Goal: Task Accomplishment & Management: Use online tool/utility

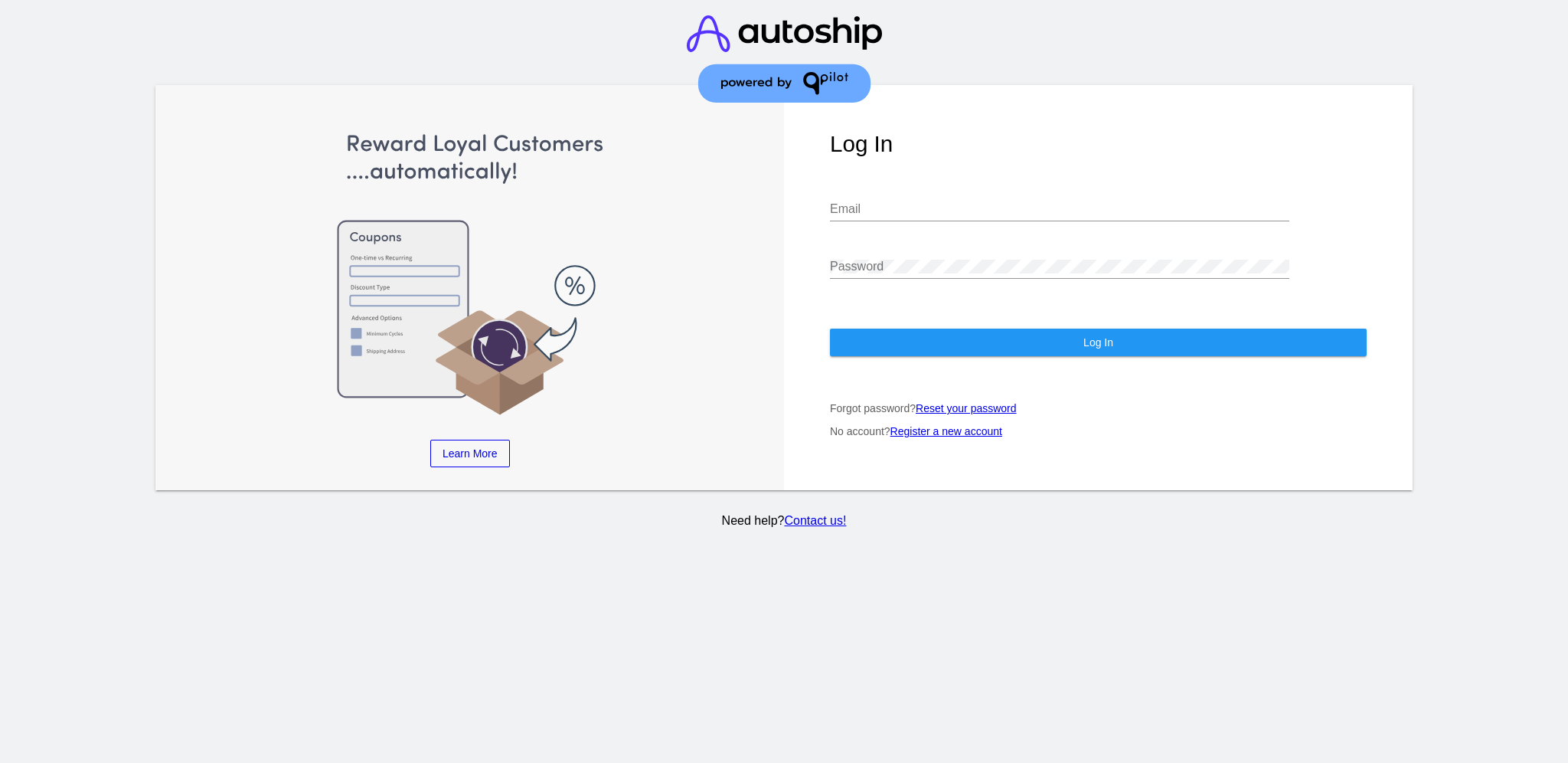
type input "[EMAIL_ADDRESS][DOMAIN_NAME]"
click at [1012, 330] on button "Log In" at bounding box center [1098, 342] width 537 height 27
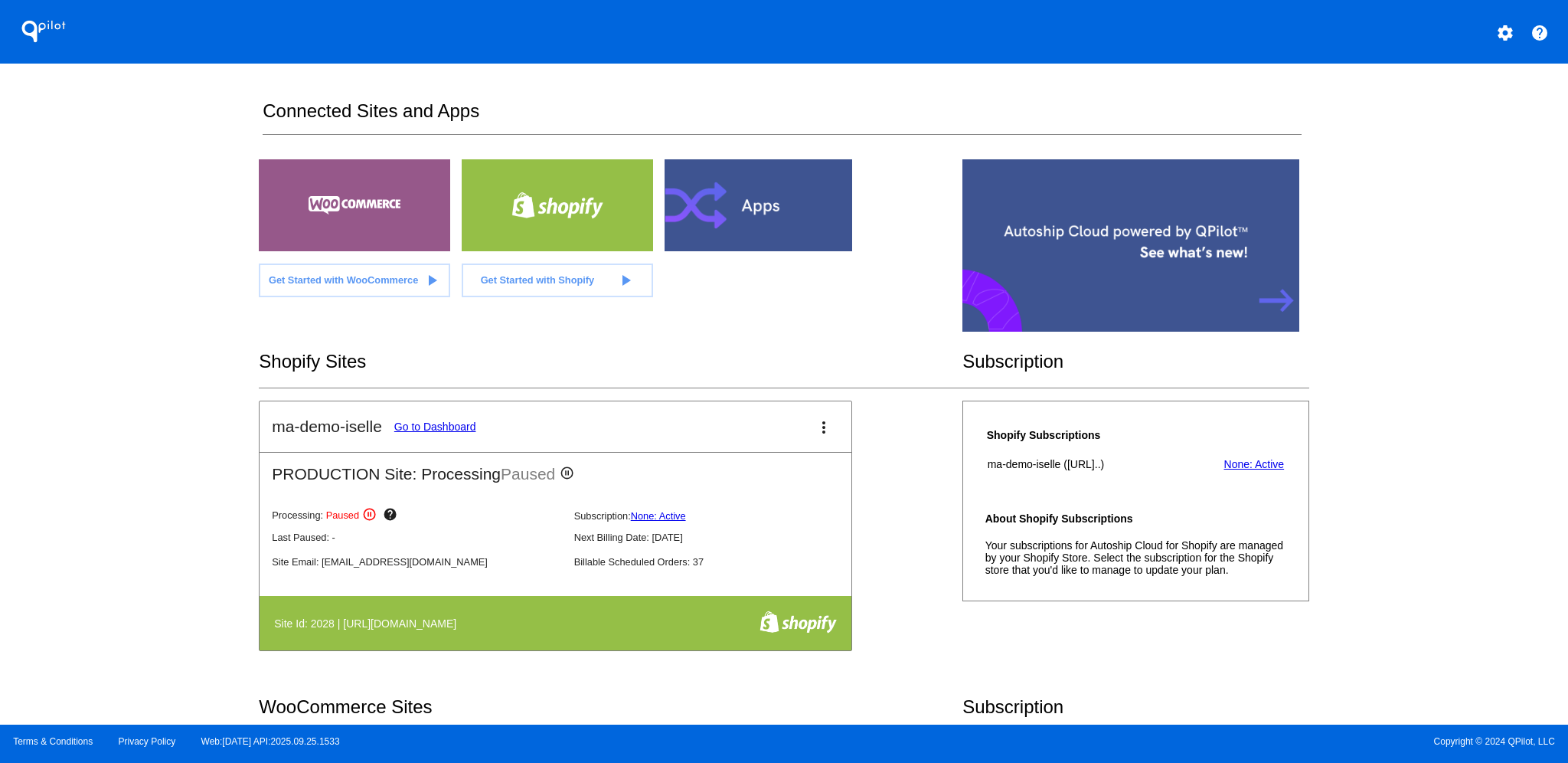
click at [734, 228] on div at bounding box center [760, 206] width 191 height 92
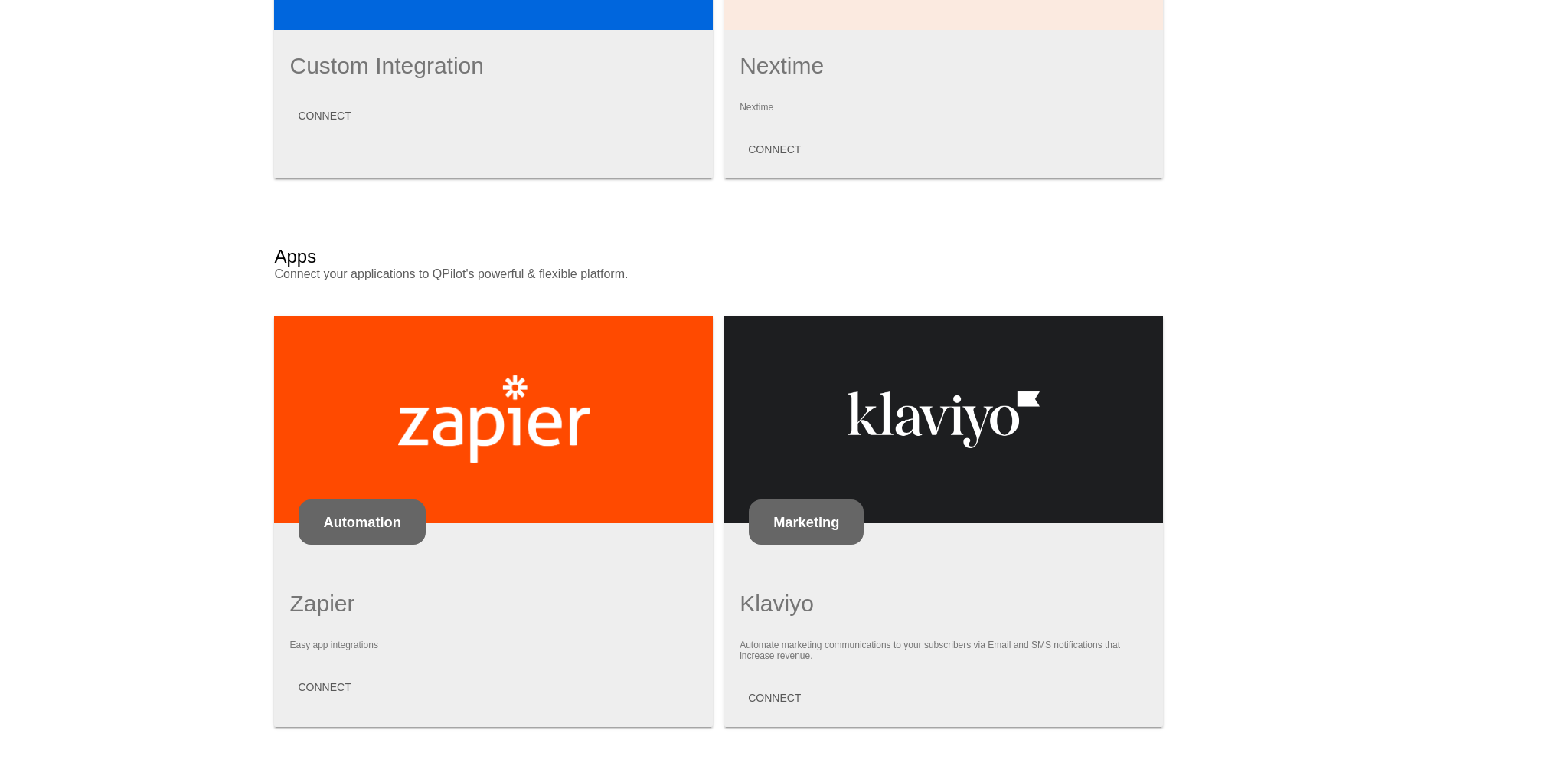
scroll to position [776, 0]
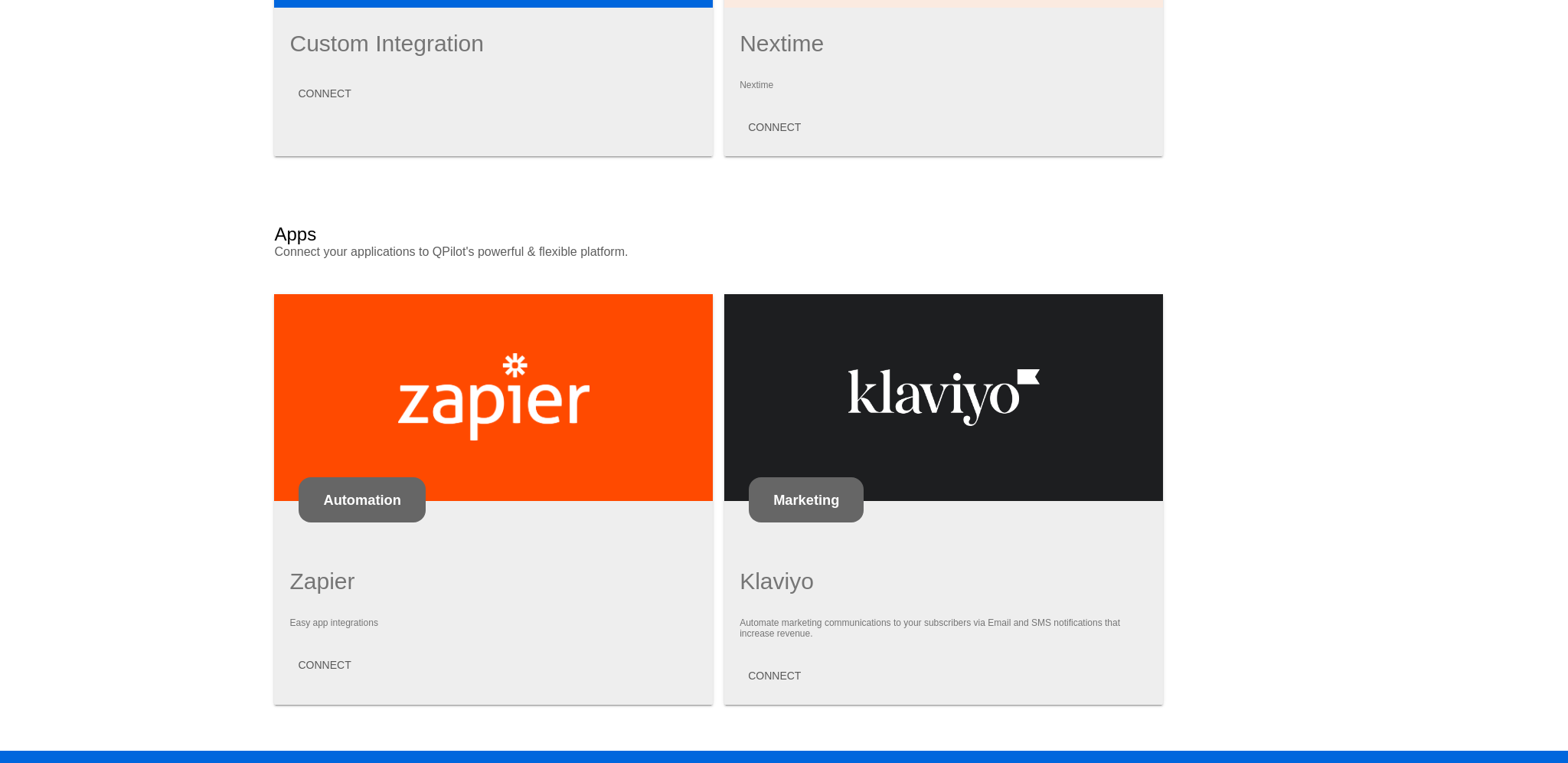
click at [789, 614] on mat-card-content "Klaviyo Automate marketing communications to your subscribers via Email and SMS…" at bounding box center [943, 628] width 408 height 121
click at [785, 669] on span "CONNECT" at bounding box center [774, 675] width 53 height 12
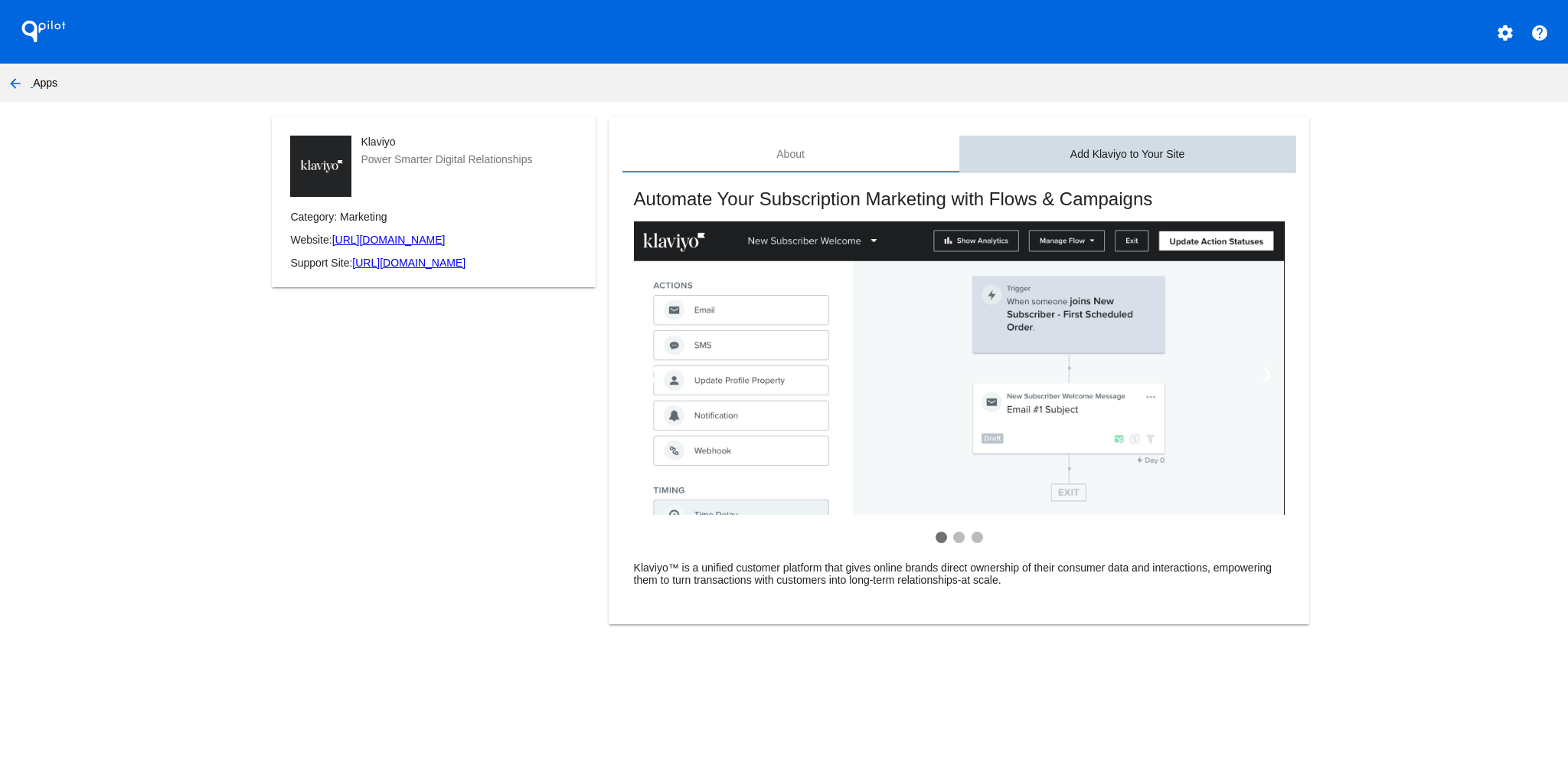
click at [1142, 138] on div "Add Klaviyo to Your Site" at bounding box center [1128, 153] width 337 height 36
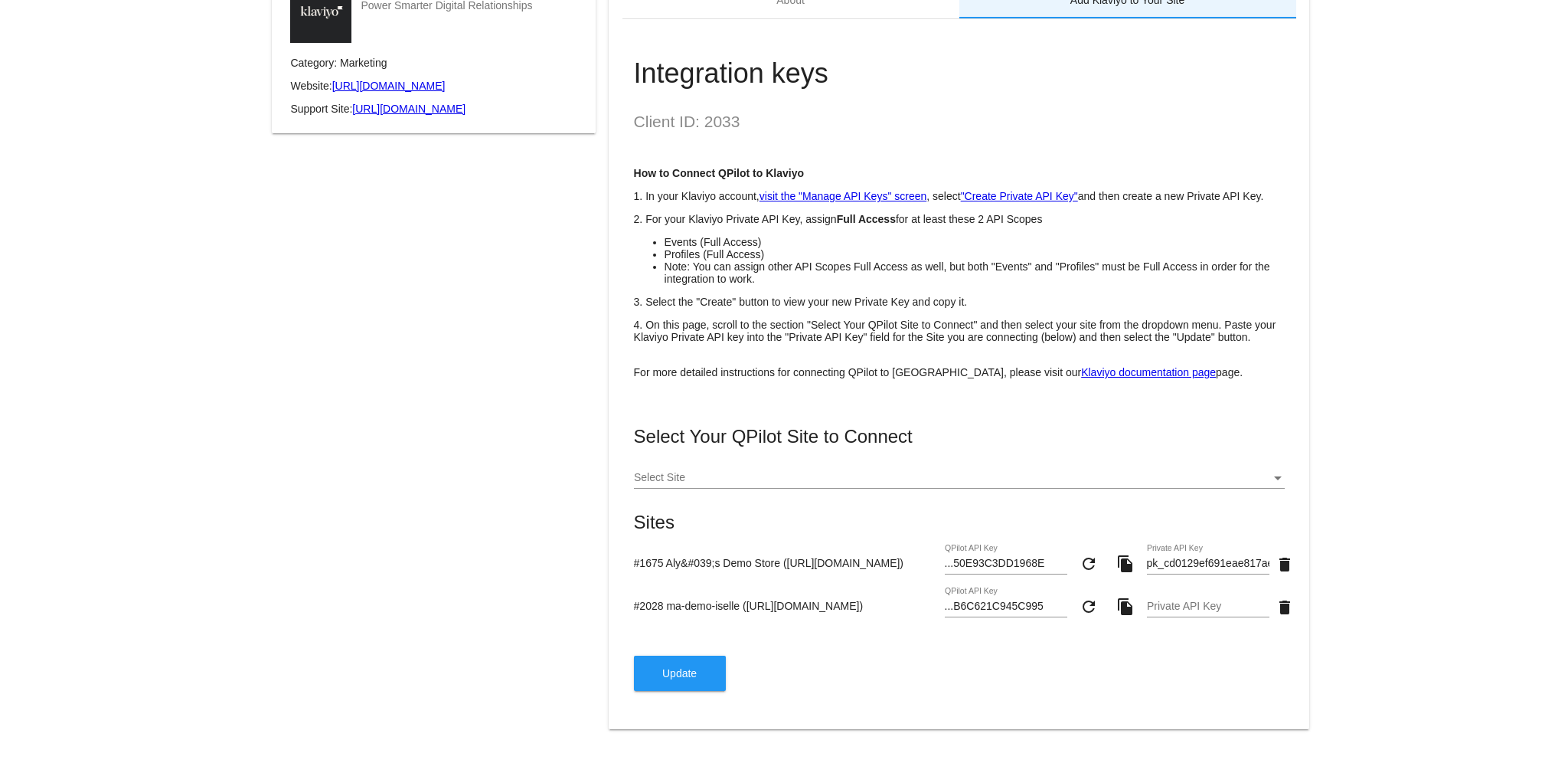
scroll to position [168, 0]
click at [679, 236] on li "Events (Full Access)" at bounding box center [974, 242] width 620 height 12
click at [760, 273] on li "Note: You can assign other API Scopes Full Access as well, but both "Events" an…" at bounding box center [974, 273] width 620 height 25
drag, startPoint x: 788, startPoint y: 262, endPoint x: 890, endPoint y: 267, distance: 102.1
click at [891, 267] on li "Note: You can assign other API Scopes Full Access as well, but both "Events" an…" at bounding box center [974, 273] width 620 height 25
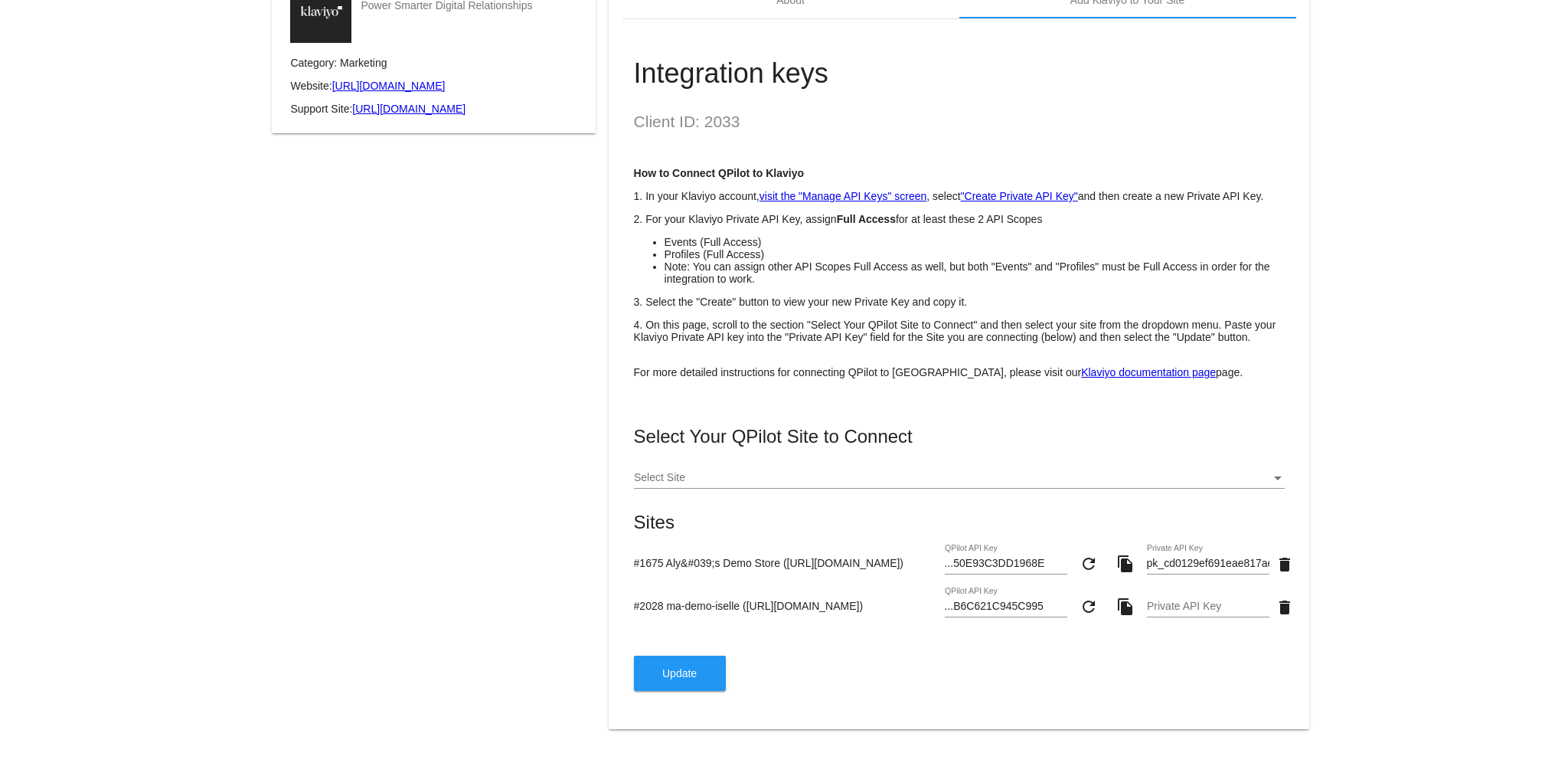
click at [872, 236] on li "Events (Full Access)" at bounding box center [974, 242] width 620 height 12
drag, startPoint x: 788, startPoint y: 267, endPoint x: 893, endPoint y: 261, distance: 105.2
click at [893, 261] on li "Note: You can assign other API Scopes Full Access as well, but both "Events" an…" at bounding box center [974, 273] width 620 height 25
click at [897, 263] on li "Note: You can assign other API Scopes Full Access as well, but both "Events" an…" at bounding box center [974, 273] width 620 height 25
drag, startPoint x: 902, startPoint y: 270, endPoint x: 787, endPoint y: 264, distance: 115.2
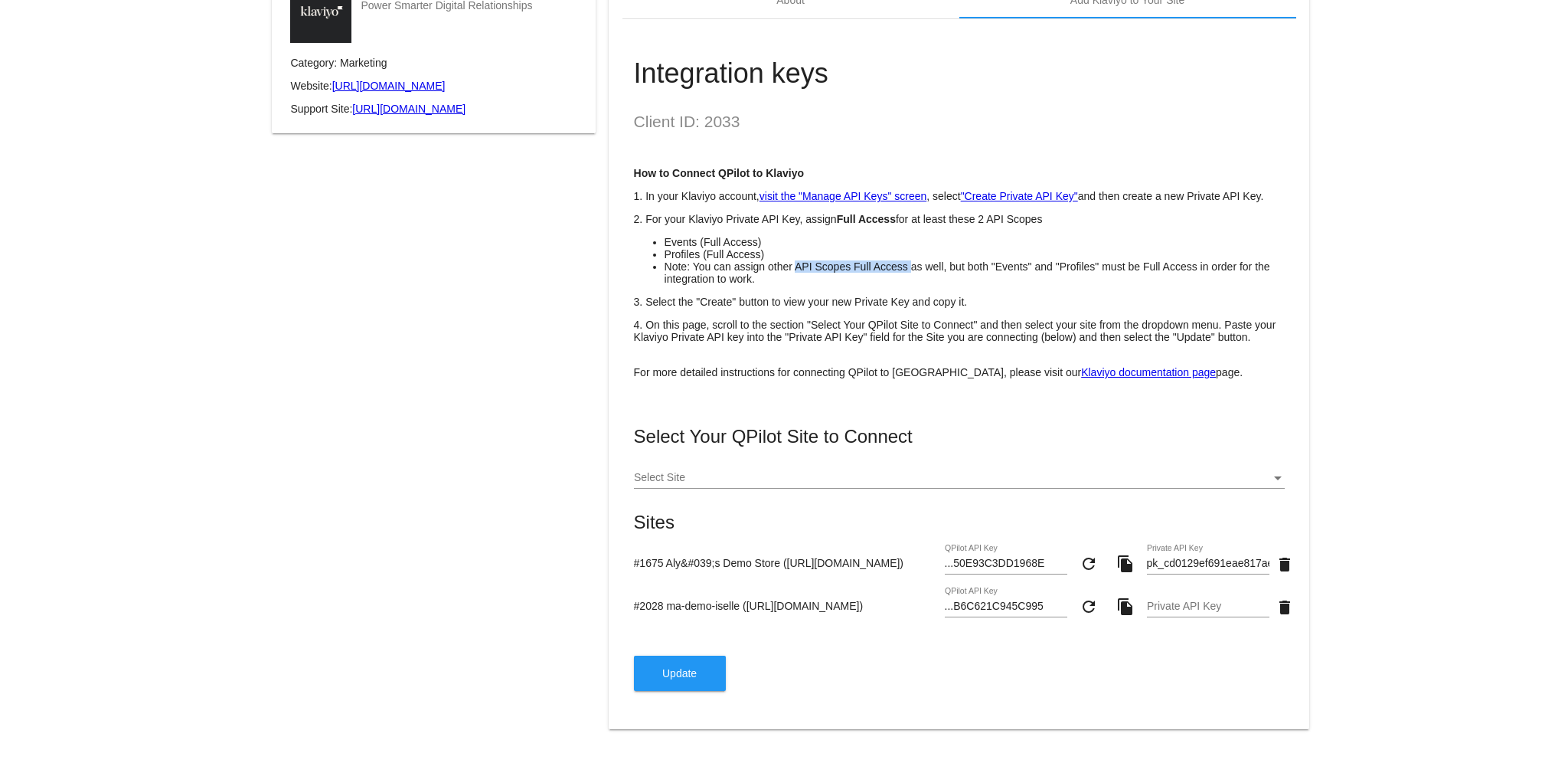
click at [787, 264] on li "Note: You can assign other API Scopes Full Access as well, but both "Events" an…" at bounding box center [974, 273] width 620 height 25
drag, startPoint x: 794, startPoint y: 268, endPoint x: 807, endPoint y: 263, distance: 13.9
click at [807, 263] on li "Note: You can assign other API Scopes Full Access as well, but both "Events" an…" at bounding box center [974, 273] width 620 height 25
click at [814, 236] on li "Events (Full Access)" at bounding box center [974, 242] width 620 height 12
drag, startPoint x: 679, startPoint y: 219, endPoint x: 790, endPoint y: 222, distance: 111.0
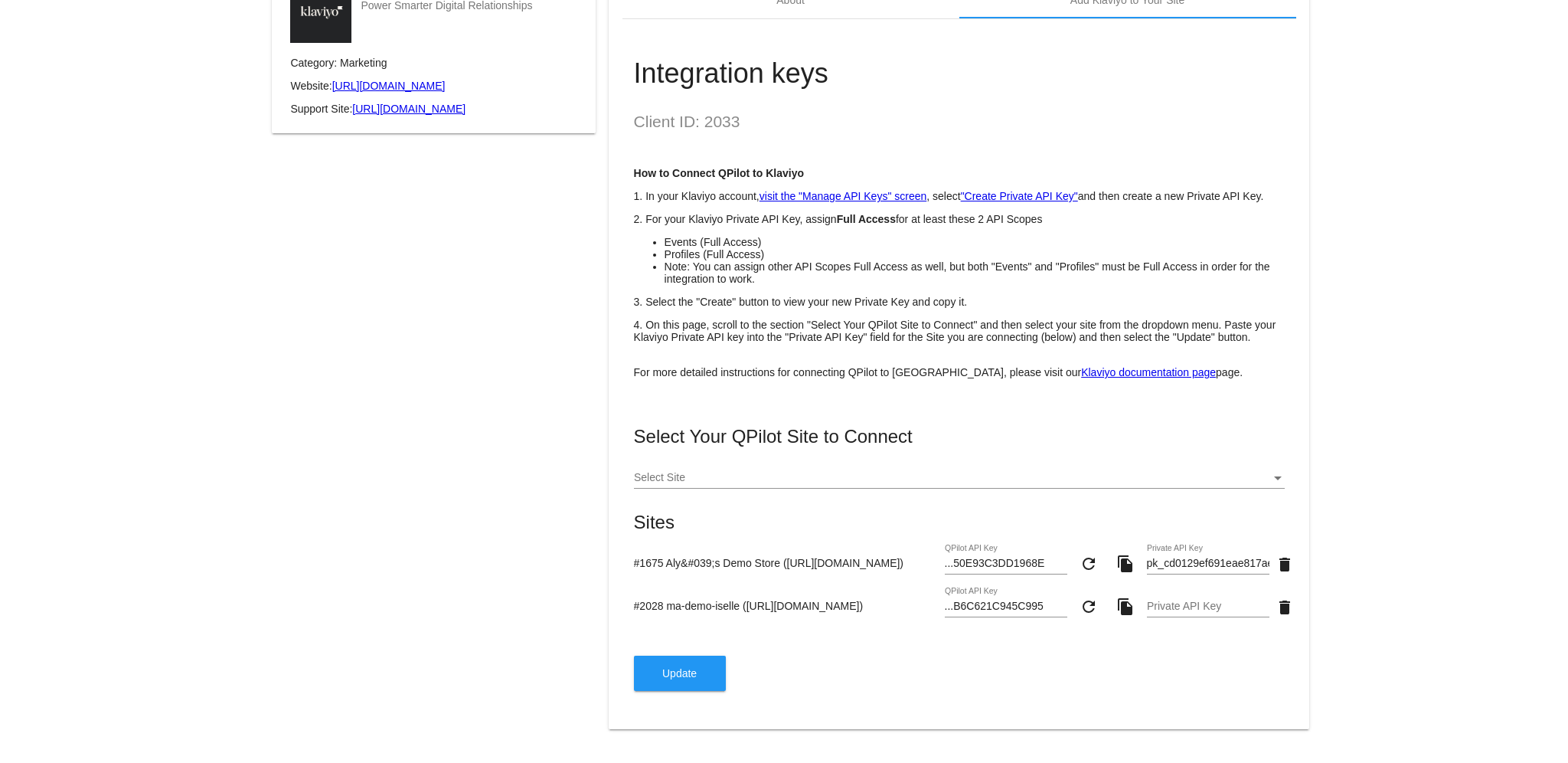
click at [790, 222] on p "2. For your Klaviyo Private API Key, assign Full Access for at least these 2 AP…" at bounding box center [959, 219] width 651 height 12
copy p "Klaviyo Private API Key"
click at [713, 310] on div "How to Connect QPilot to Klaviyo 1. In your Klaviyo account, visit the "Manage …" at bounding box center [959, 272] width 651 height 212
click at [778, 336] on p "4. On this page, scroll to the section "Select Your QPilot Site to Connect" and…" at bounding box center [959, 331] width 651 height 25
